Goal: Task Accomplishment & Management: Use online tool/utility

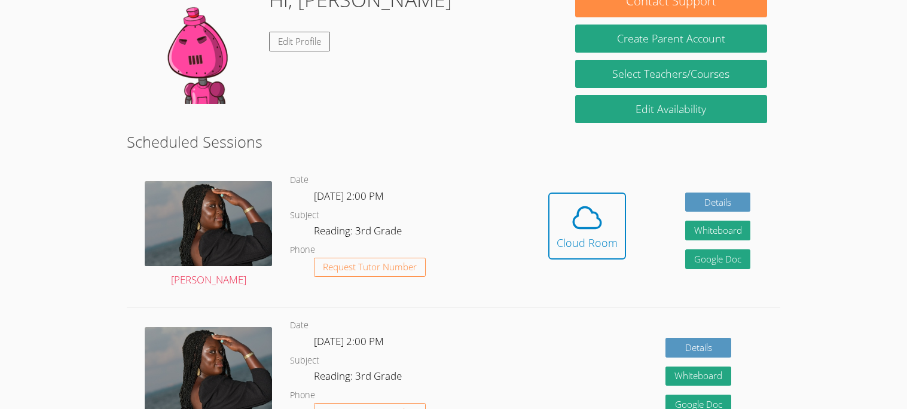
scroll to position [196, 0]
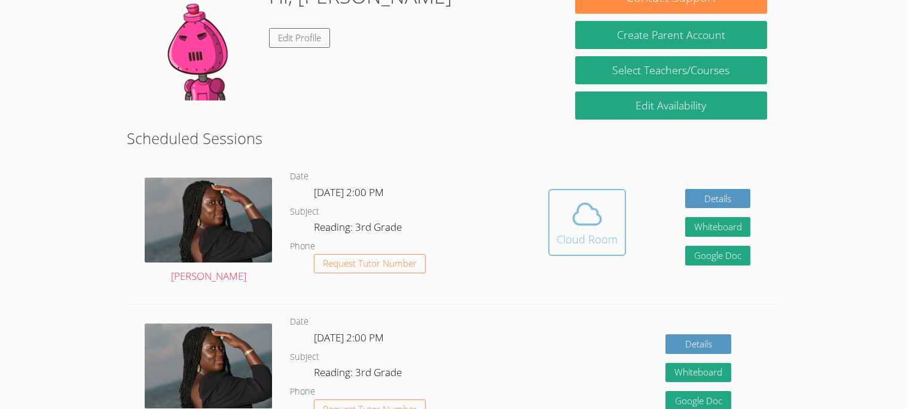
click at [594, 190] on button "Cloud Room" at bounding box center [587, 222] width 78 height 67
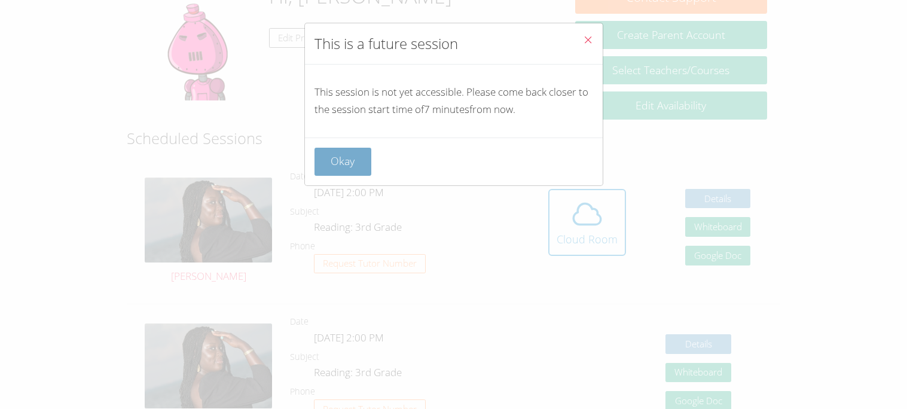
click at [339, 164] on button "Okay" at bounding box center [343, 162] width 57 height 28
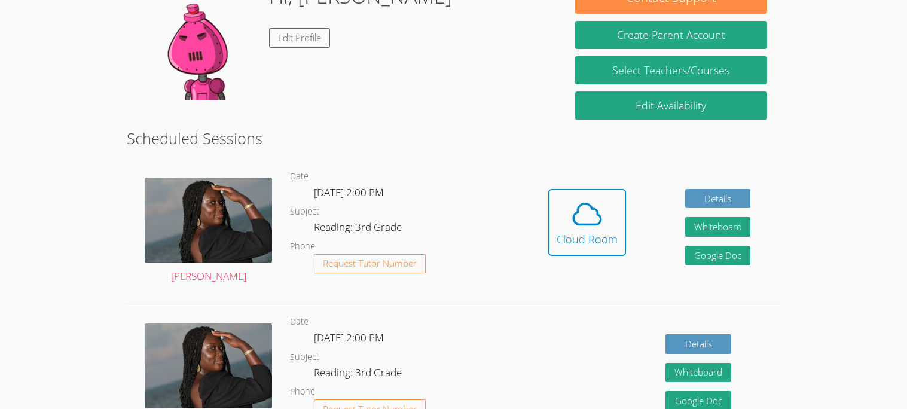
click at [498, 183] on dl "Date Mon Oct 6, 2:00 PM Subject Reading: 3rd Grade Phone Request Tutor Number" at bounding box center [404, 231] width 228 height 124
click at [571, 224] on icon at bounding box center [587, 213] width 33 height 33
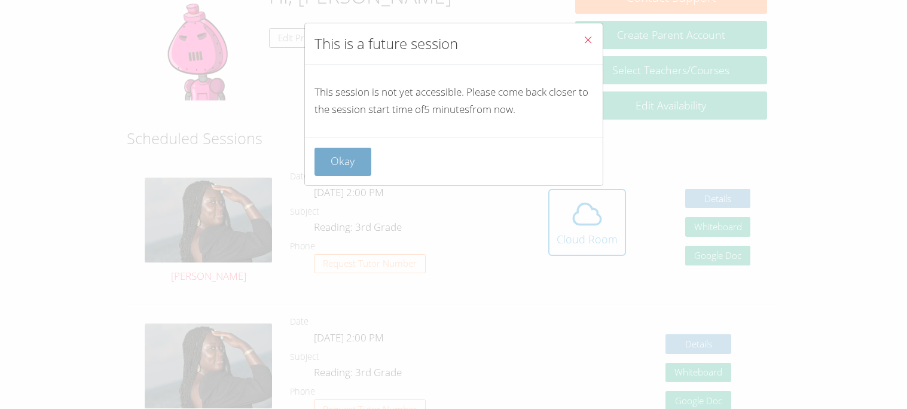
click at [370, 167] on button "Okay" at bounding box center [343, 162] width 57 height 28
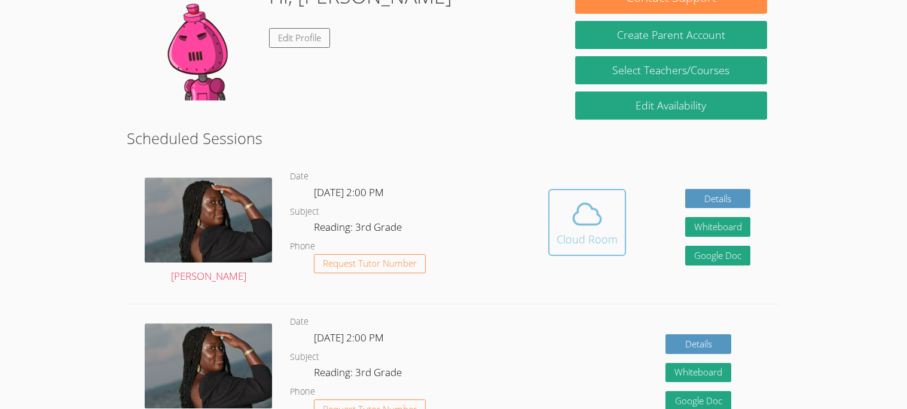
click at [575, 226] on icon at bounding box center [587, 213] width 33 height 33
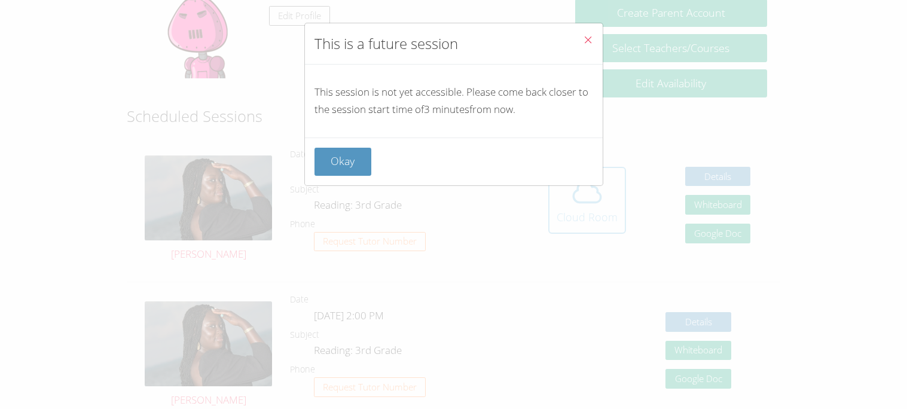
scroll to position [209, 0]
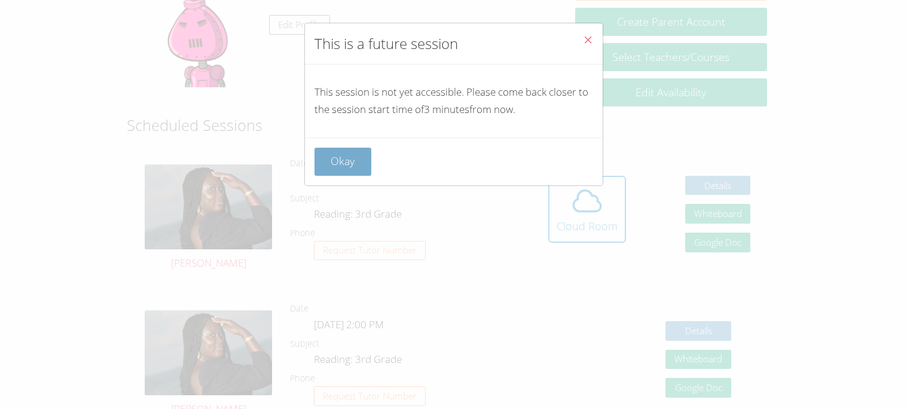
click at [330, 172] on button "Okay" at bounding box center [343, 162] width 57 height 28
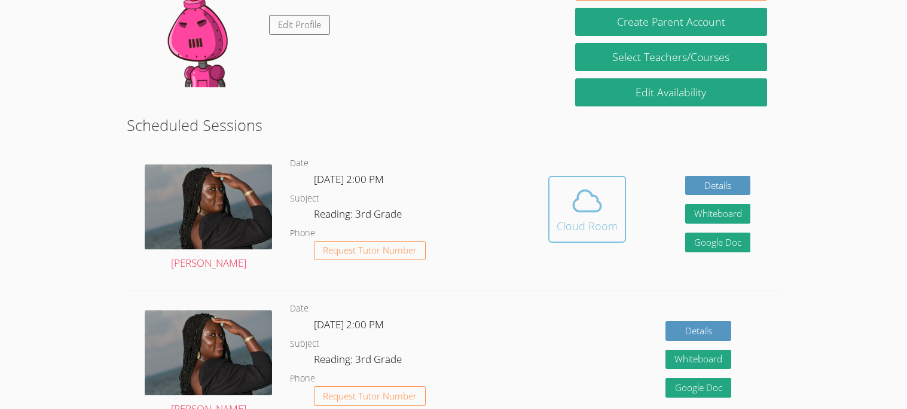
click at [592, 196] on icon at bounding box center [587, 200] width 33 height 33
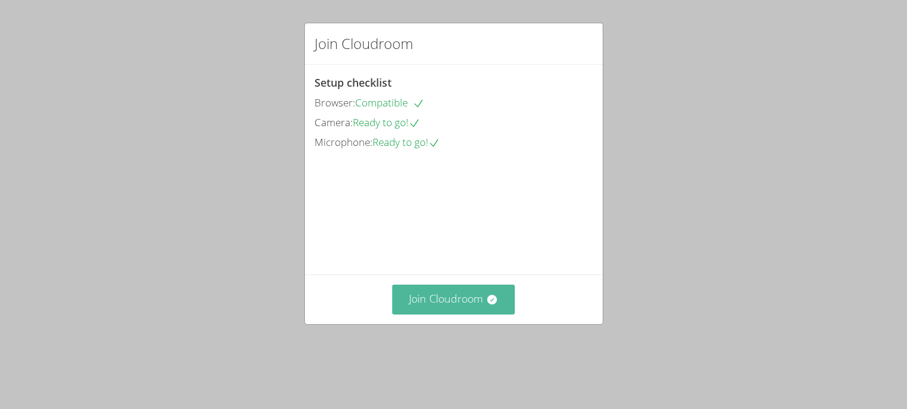
click at [440, 314] on button "Join Cloudroom" at bounding box center [453, 299] width 123 height 29
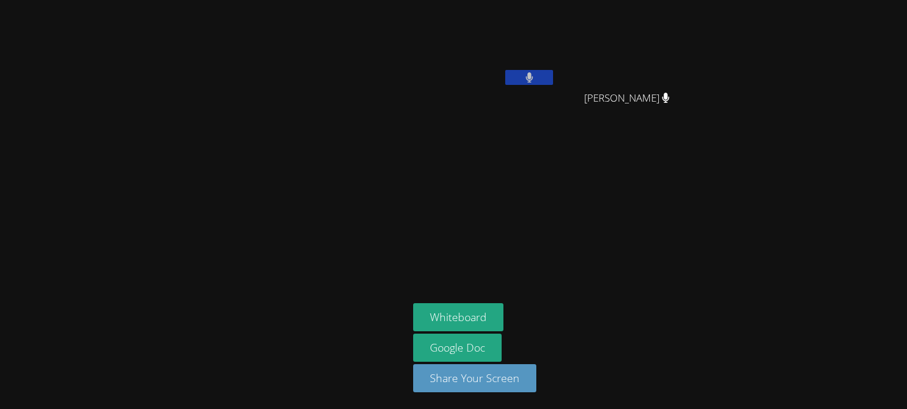
click at [521, 46] on video at bounding box center [484, 45] width 142 height 80
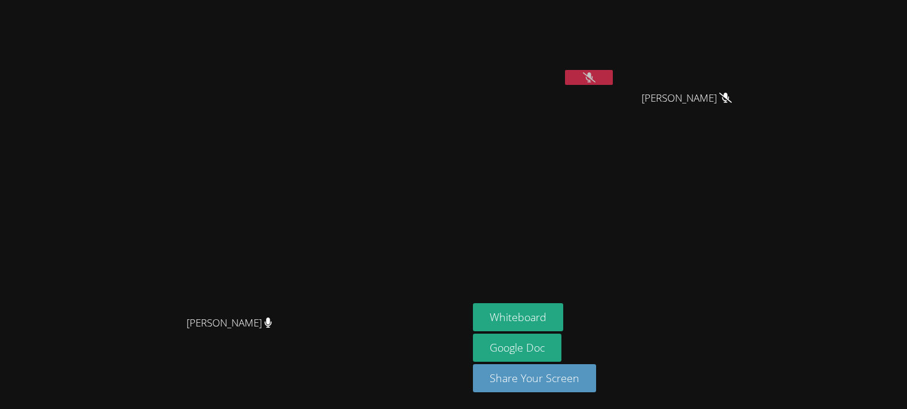
click at [520, 287] on aside "ALVARO LUNA MIAALIYANAH NIETO MIAALIYANAH NIETO Whiteboard Google Doc Share You…" at bounding box center [617, 204] width 299 height 409
click at [551, 313] on button "Whiteboard" at bounding box center [518, 317] width 90 height 28
click at [613, 74] on button at bounding box center [589, 77] width 48 height 15
click at [615, 87] on div "ALVARO LUNA" at bounding box center [544, 48] width 142 height 86
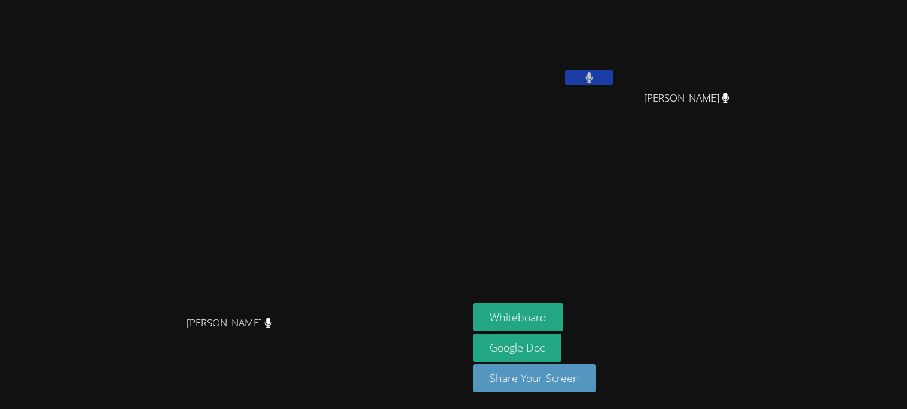
click at [613, 85] on div at bounding box center [589, 79] width 48 height 18
click at [613, 77] on button at bounding box center [589, 77] width 48 height 15
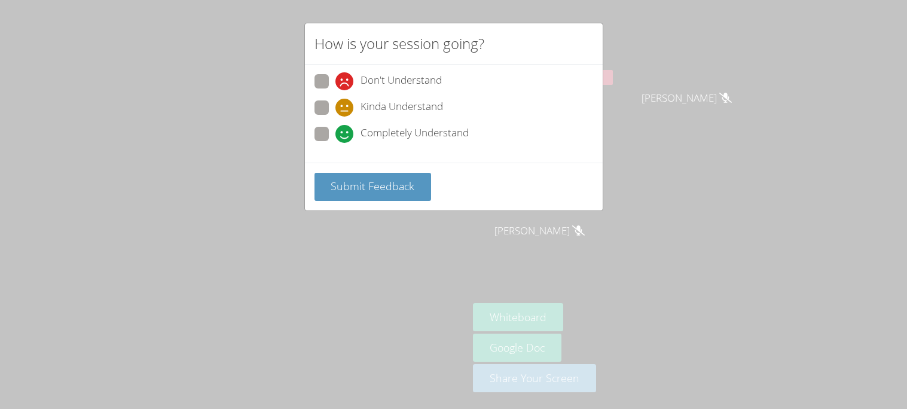
click at [336, 90] on span at bounding box center [336, 90] width 0 height 0
click at [336, 84] on input "Don't Understand" at bounding box center [341, 79] width 10 height 10
radio input "true"
click at [399, 196] on button "Submit Feedback" at bounding box center [373, 187] width 117 height 28
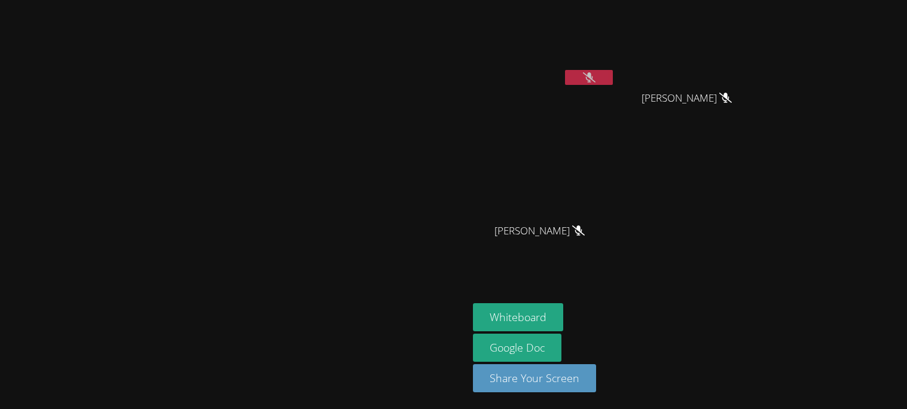
drag, startPoint x: 350, startPoint y: 193, endPoint x: 424, endPoint y: 187, distance: 73.8
